Goal: Obtain resource: Download file/media

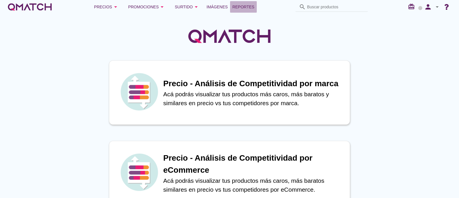
click at [243, 10] on span "Reportes" at bounding box center [244, 6] width 22 height 7
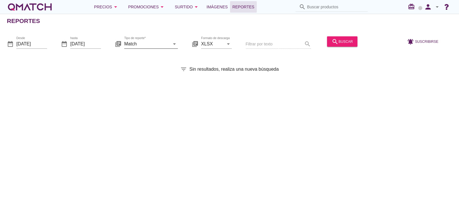
click at [136, 40] on input "Match" at bounding box center [147, 43] width 46 height 9
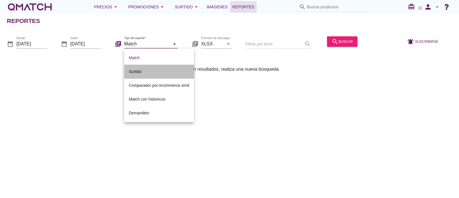
click at [134, 72] on div "Surtido" at bounding box center [159, 71] width 61 height 7
type input "Surtido"
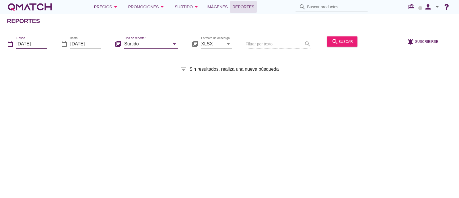
click at [20, 40] on input "[DATE]" at bounding box center [31, 43] width 31 height 9
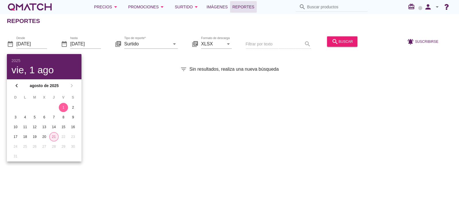
click at [53, 137] on div "21" at bounding box center [54, 136] width 9 height 5
type input "[DATE]"
click at [342, 43] on div "search buscar" at bounding box center [342, 41] width 21 height 7
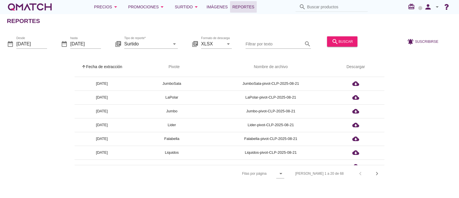
scroll to position [67, 0]
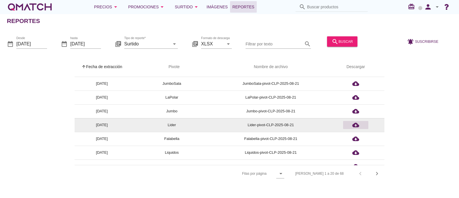
click at [359, 125] on icon "cloud_download" at bounding box center [356, 124] width 7 height 7
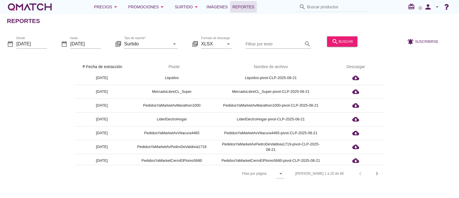
scroll to position [143, 0]
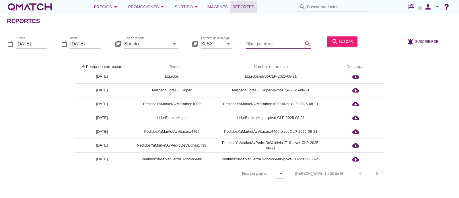
click at [255, 41] on input "Filtrar por texto" at bounding box center [274, 43] width 57 height 9
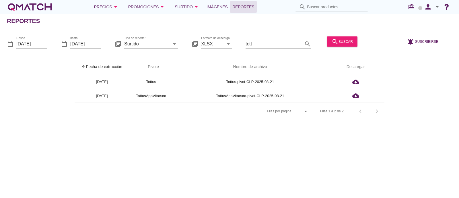
click at [240, 124] on div "Reportes date_range Desde [DATE] date_range hasta [DATE] library_books Tipo de …" at bounding box center [229, 106] width 459 height 184
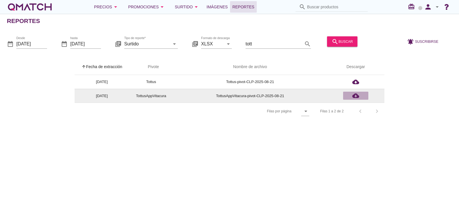
click at [358, 95] on icon "cloud_download" at bounding box center [356, 95] width 7 height 7
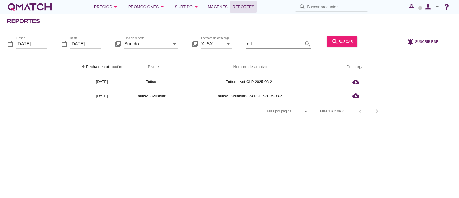
click at [258, 45] on input "tott" at bounding box center [274, 43] width 57 height 9
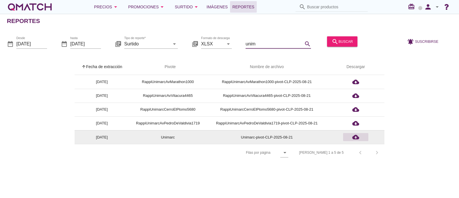
type input "unim"
click at [359, 136] on icon "cloud_download" at bounding box center [356, 137] width 7 height 7
